Goal: Information Seeking & Learning: Find specific fact

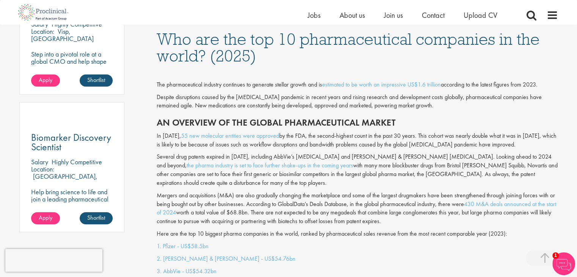
scroll to position [493, 0]
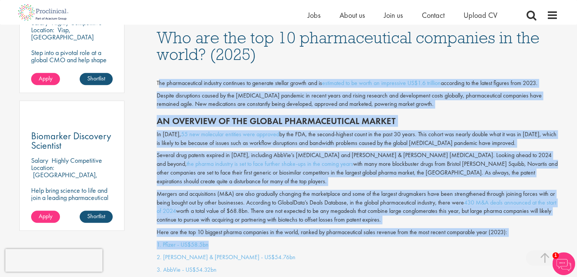
drag, startPoint x: 158, startPoint y: 84, endPoint x: 331, endPoint y: 238, distance: 231.9
copy div "lo ipsumdolorsita consecte adipiscin el seddoeiu tempori utlabo etd ma aliquaen…"
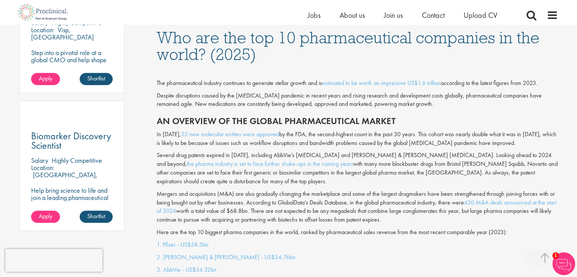
click at [288, 253] on p "2. [PERSON_NAME] & [PERSON_NAME] - US$54.76bn" at bounding box center [357, 257] width 401 height 9
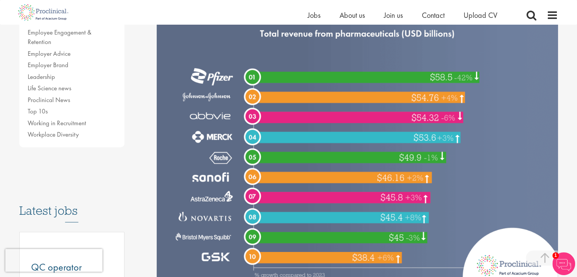
scroll to position [197, 0]
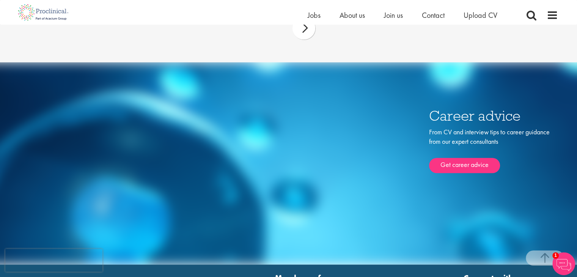
scroll to position [3496, 0]
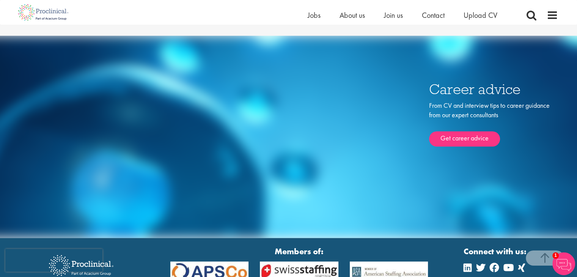
drag, startPoint x: 581, startPoint y: 125, endPoint x: 582, endPoint y: 258, distance: 133.4
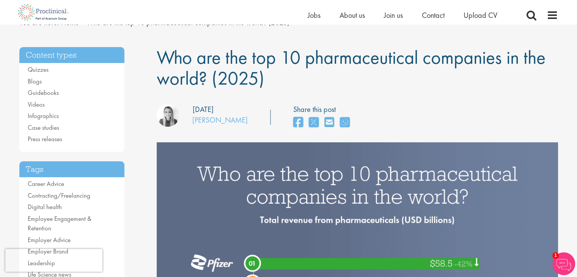
scroll to position [0, 0]
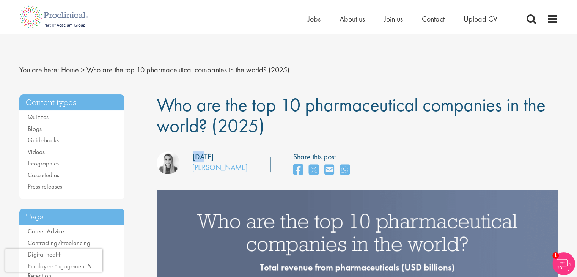
drag, startPoint x: 193, startPoint y: 155, endPoint x: 204, endPoint y: 155, distance: 11.4
click at [204, 155] on div "Posting date: [DATE]" at bounding box center [203, 156] width 21 height 11
click at [204, 157] on div "Posting date: [DATE]" at bounding box center [203, 156] width 21 height 11
drag, startPoint x: 191, startPoint y: 152, endPoint x: 202, endPoint y: 155, distance: 11.0
click at [202, 155] on div "Posting date: [DATE]" at bounding box center [182, 156] width 63 height 11
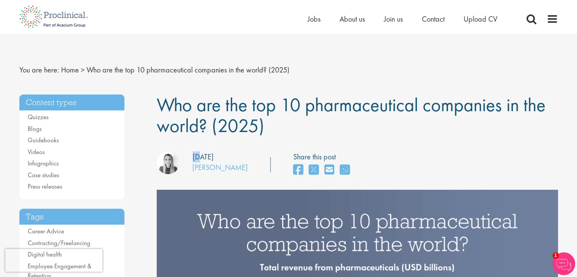
click at [195, 153] on div "Posting date: [DATE]" at bounding box center [203, 156] width 21 height 11
drag, startPoint x: 193, startPoint y: 154, endPoint x: 235, endPoint y: 159, distance: 42.4
click at [213, 159] on div "Posting date: [DATE]" at bounding box center [203, 156] width 21 height 11
drag, startPoint x: 229, startPoint y: 158, endPoint x: 296, endPoint y: 139, distance: 69.2
